Goal: Download file/media

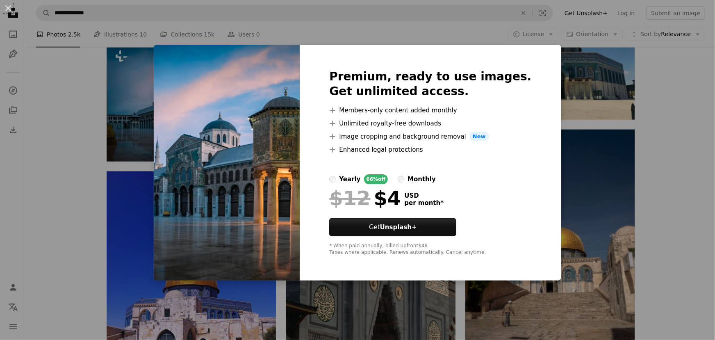
scroll to position [568, 0]
click at [173, 81] on img at bounding box center [227, 163] width 146 height 236
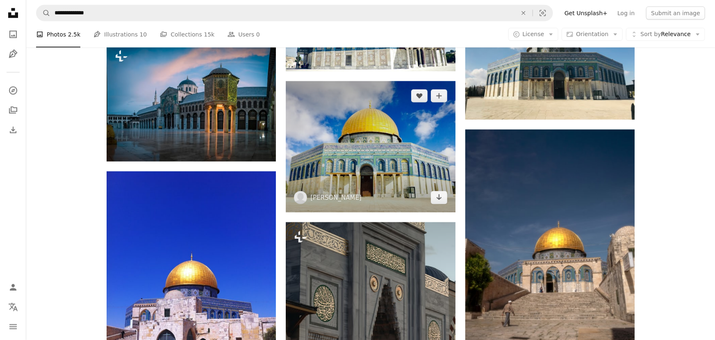
click at [382, 133] on img at bounding box center [370, 146] width 169 height 131
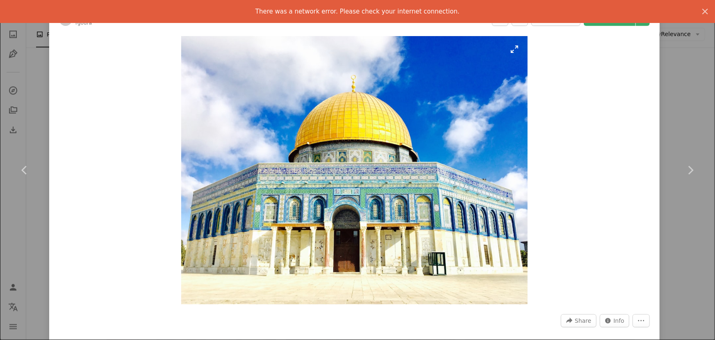
click at [386, 155] on img "Zoom in on this image" at bounding box center [354, 170] width 346 height 268
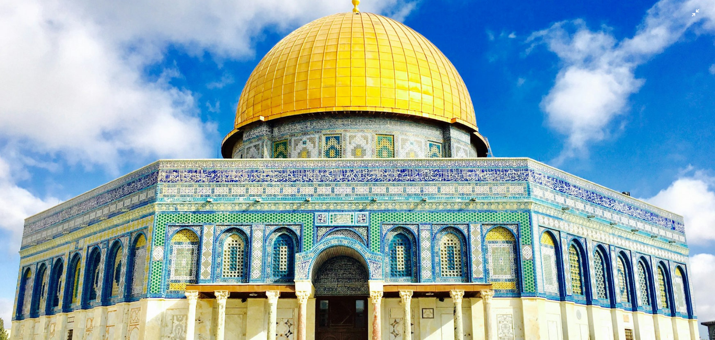
scroll to position [60, 0]
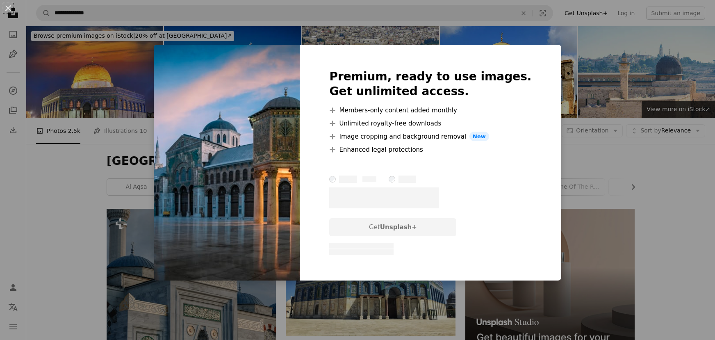
scroll to position [451, 0]
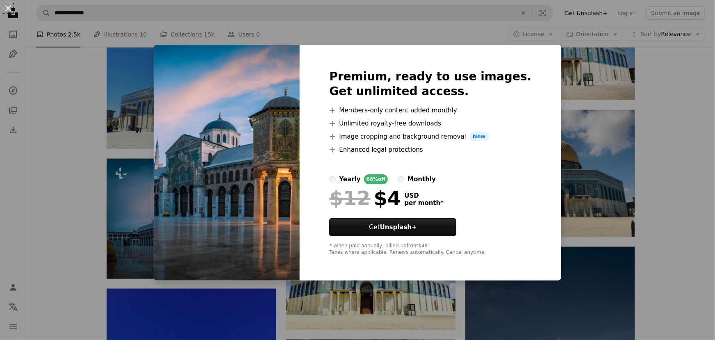
click at [6, 8] on button "An X shape" at bounding box center [8, 8] width 10 height 10
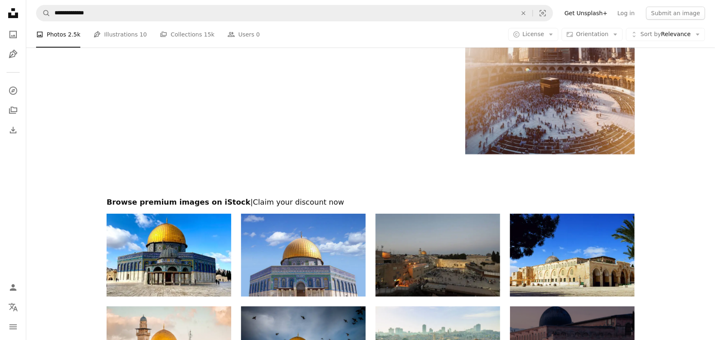
scroll to position [1668, 0]
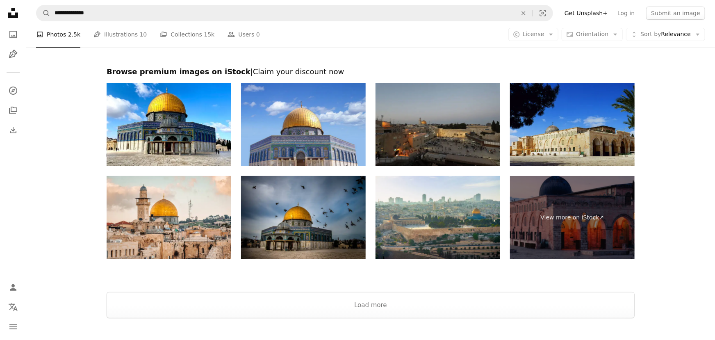
click at [590, 122] on img at bounding box center [572, 124] width 125 height 83
